Goal: Check status: Check status

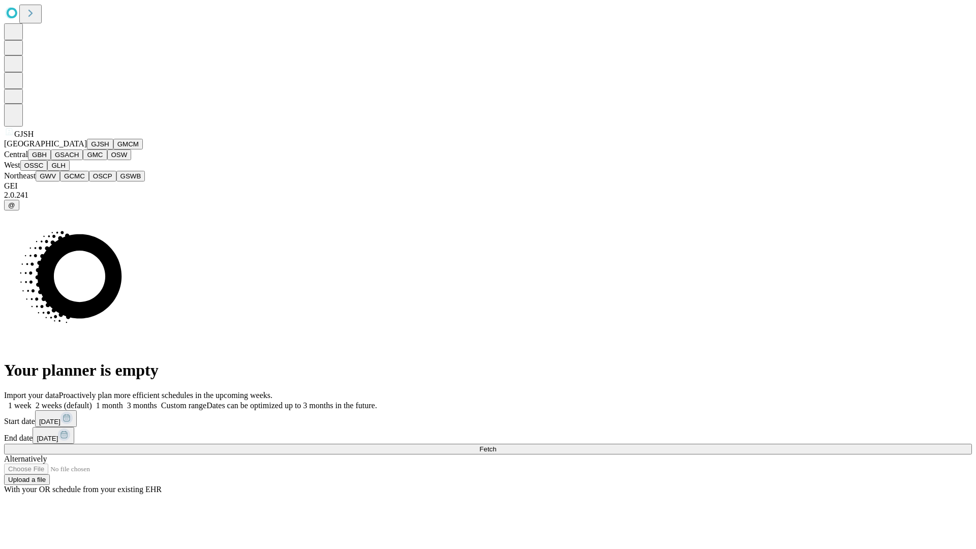
click at [87, 149] on button "GJSH" at bounding box center [100, 144] width 26 height 11
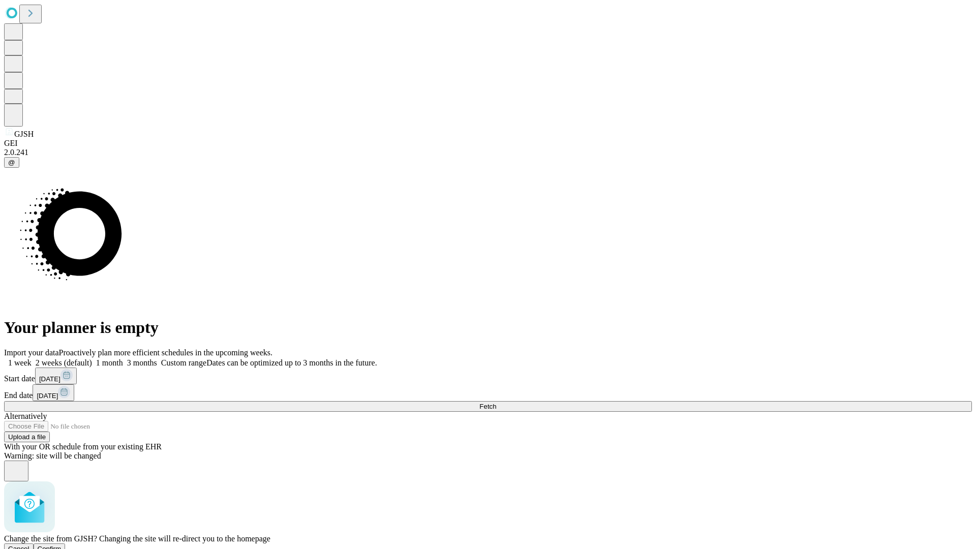
click at [61, 545] on span "Confirm" at bounding box center [50, 549] width 24 height 8
click at [123, 358] on label "1 month" at bounding box center [107, 362] width 31 height 9
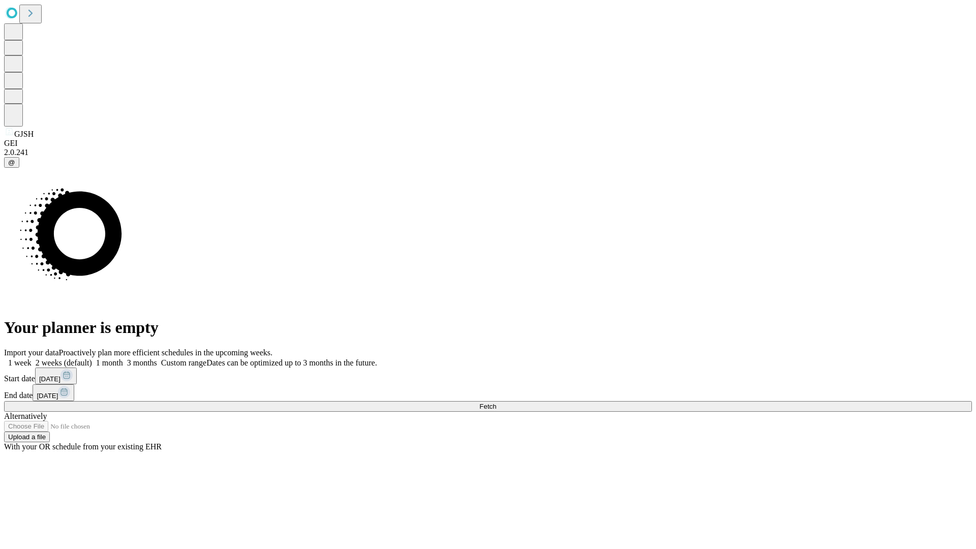
click at [496, 402] on span "Fetch" at bounding box center [487, 406] width 17 height 8
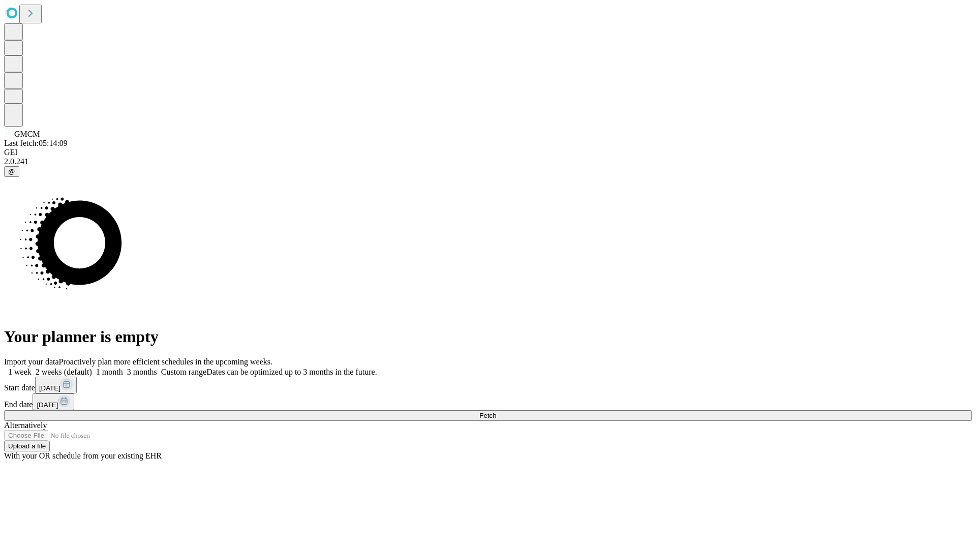
click at [123, 367] on label "1 month" at bounding box center [107, 371] width 31 height 9
click at [496, 412] on span "Fetch" at bounding box center [487, 416] width 17 height 8
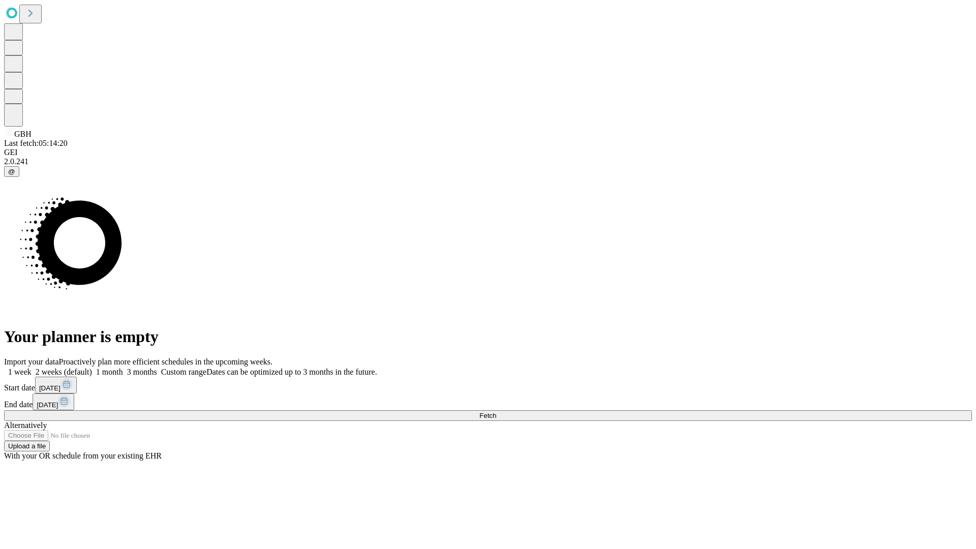
click at [123, 367] on label "1 month" at bounding box center [107, 371] width 31 height 9
click at [496, 412] on span "Fetch" at bounding box center [487, 416] width 17 height 8
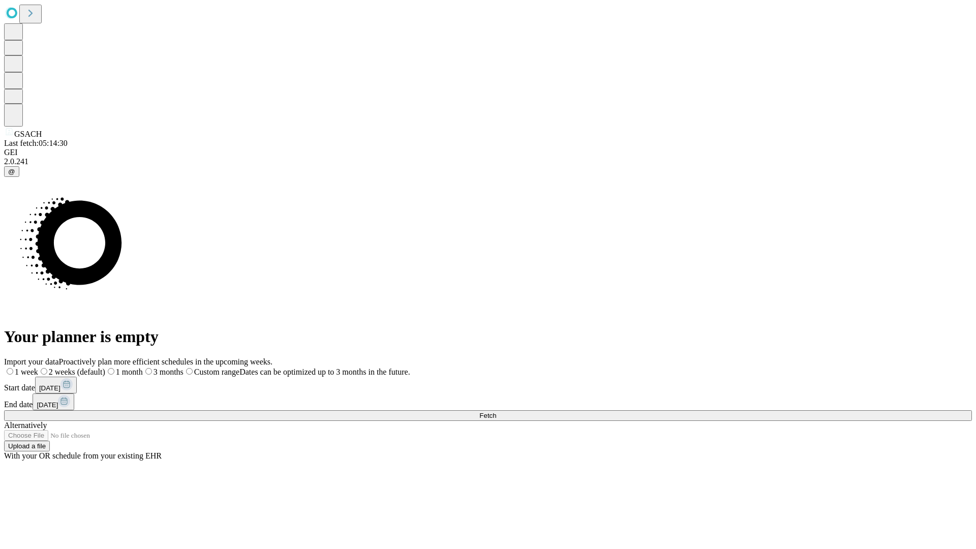
click at [143, 367] on label "1 month" at bounding box center [124, 371] width 38 height 9
click at [496, 412] on span "Fetch" at bounding box center [487, 416] width 17 height 8
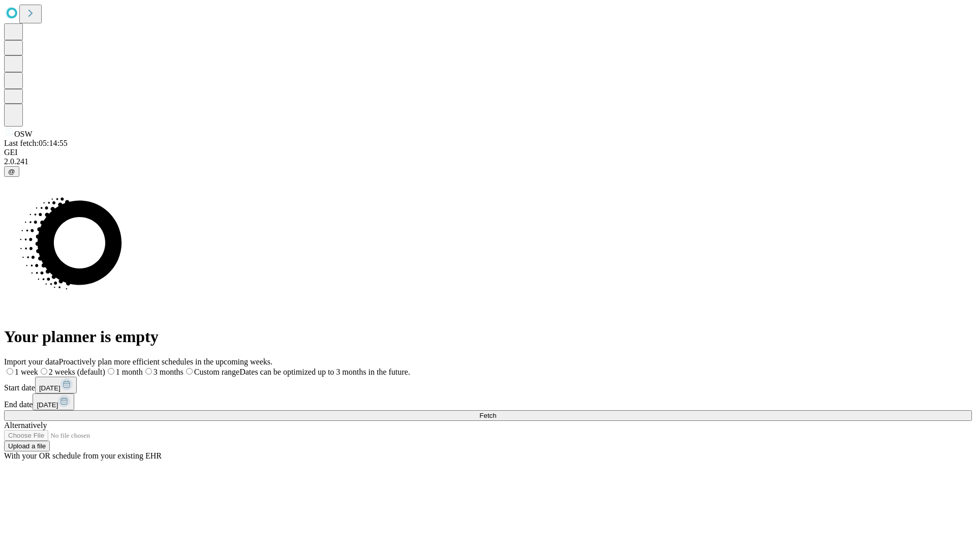
click at [143, 367] on label "1 month" at bounding box center [124, 371] width 38 height 9
click at [496, 412] on span "Fetch" at bounding box center [487, 416] width 17 height 8
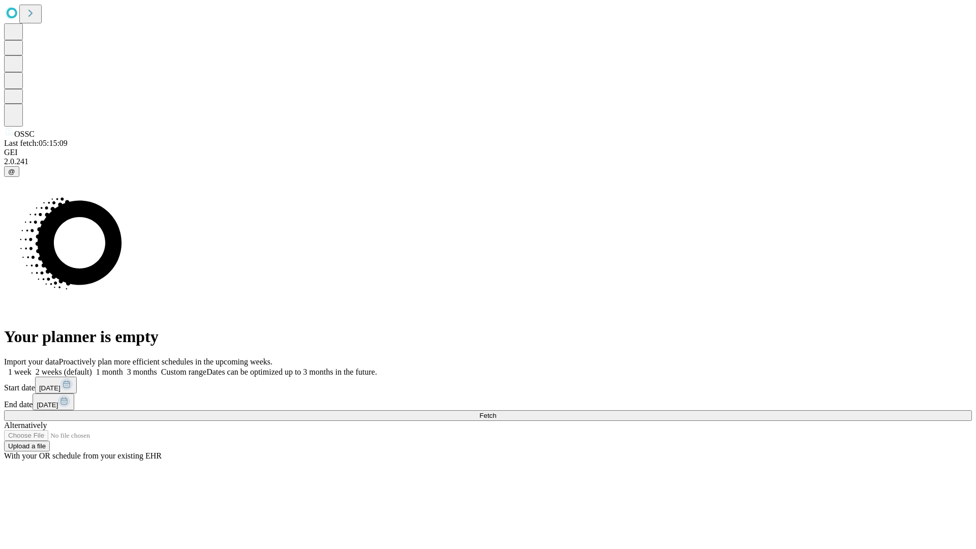
click at [496, 412] on span "Fetch" at bounding box center [487, 416] width 17 height 8
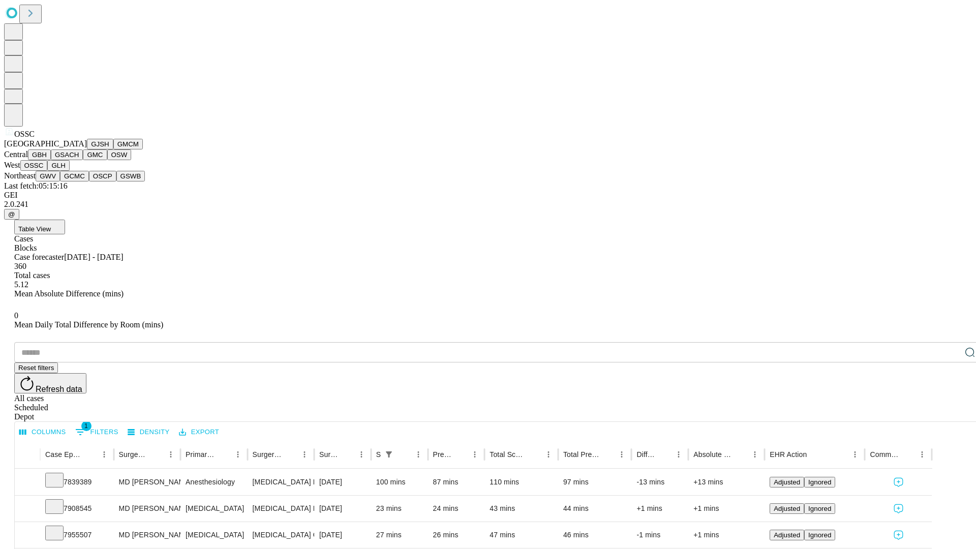
click at [69, 171] on button "GLH" at bounding box center [58, 165] width 22 height 11
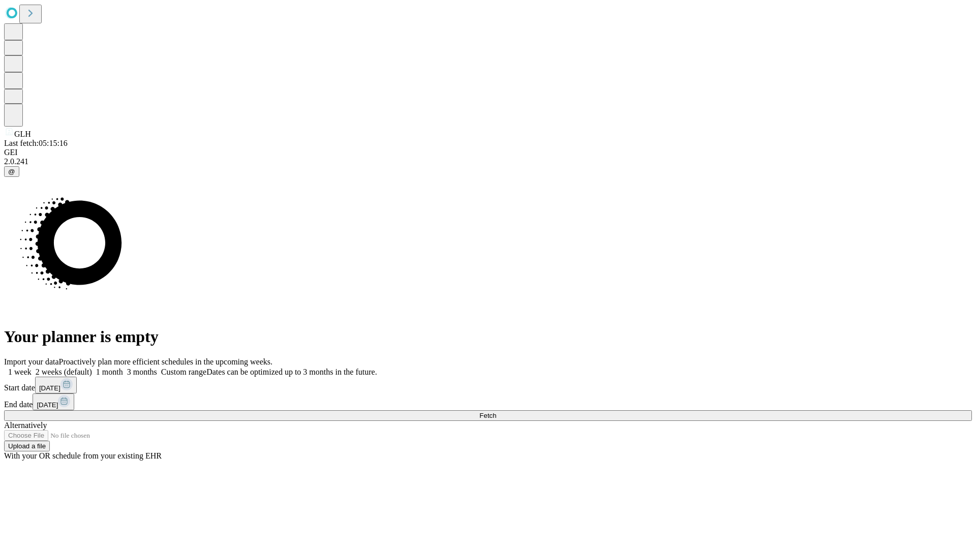
click at [123, 367] on label "1 month" at bounding box center [107, 371] width 31 height 9
click at [496, 412] on span "Fetch" at bounding box center [487, 416] width 17 height 8
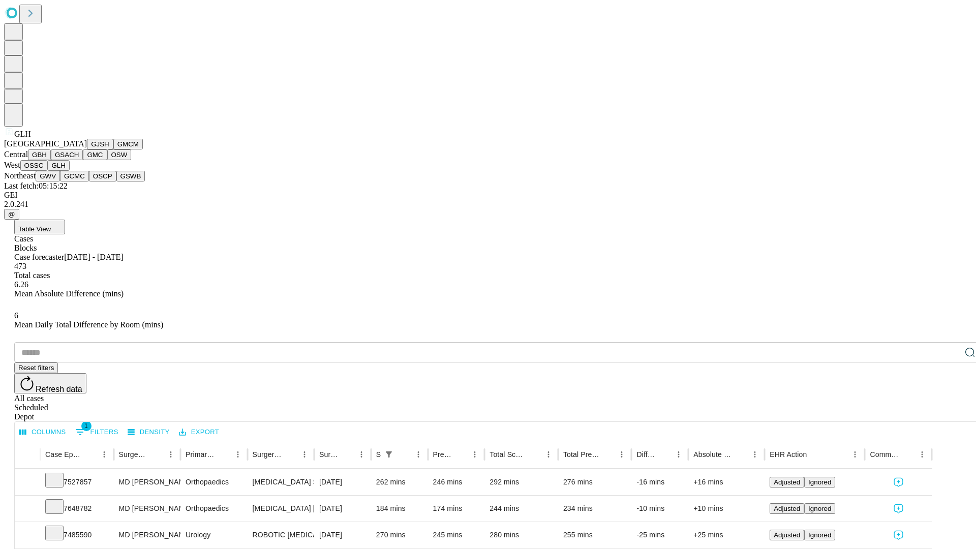
click at [60, 181] on button "GWV" at bounding box center [48, 176] width 24 height 11
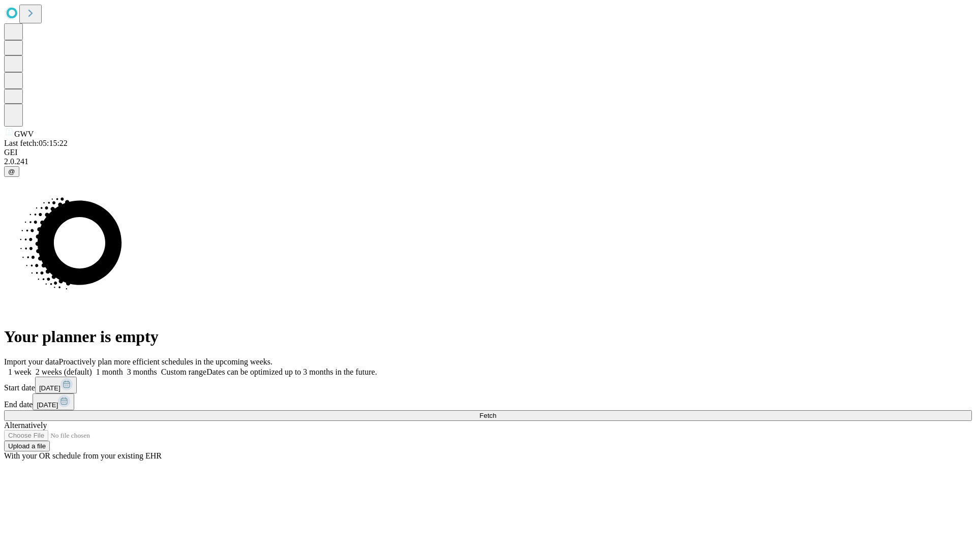
click at [123, 367] on label "1 month" at bounding box center [107, 371] width 31 height 9
click at [496, 412] on span "Fetch" at bounding box center [487, 416] width 17 height 8
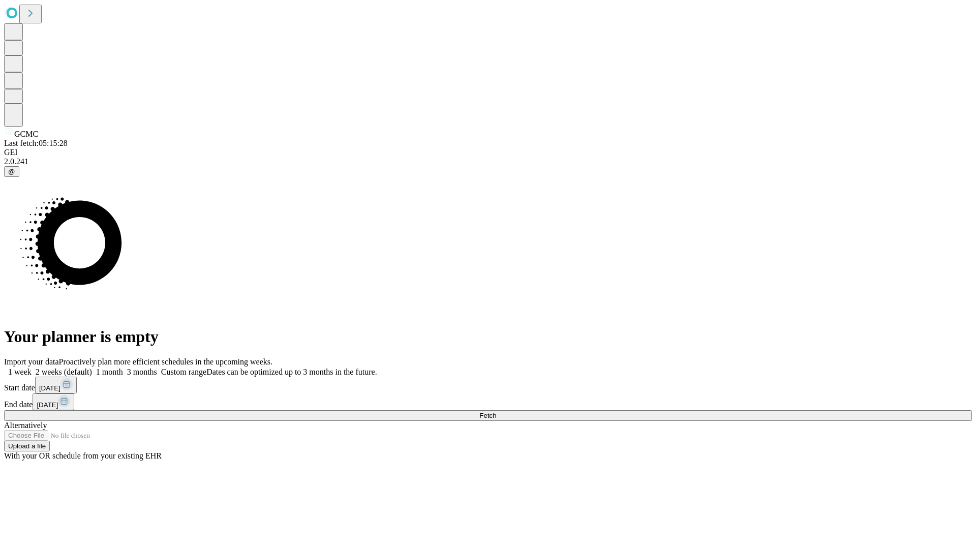
click at [123, 367] on label "1 month" at bounding box center [107, 371] width 31 height 9
click at [496, 412] on span "Fetch" at bounding box center [487, 416] width 17 height 8
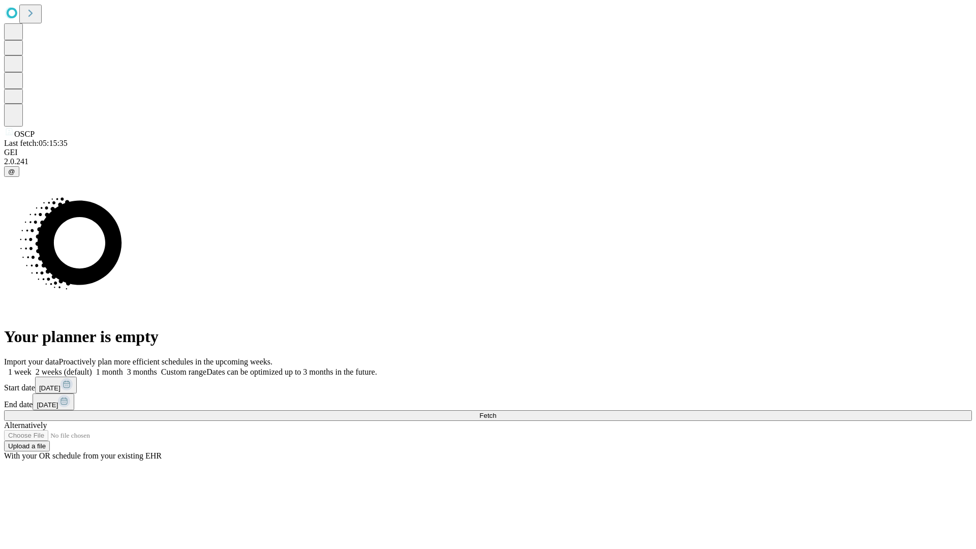
click at [123, 367] on label "1 month" at bounding box center [107, 371] width 31 height 9
click at [496, 412] on span "Fetch" at bounding box center [487, 416] width 17 height 8
